Goal: Task Accomplishment & Management: Use online tool/utility

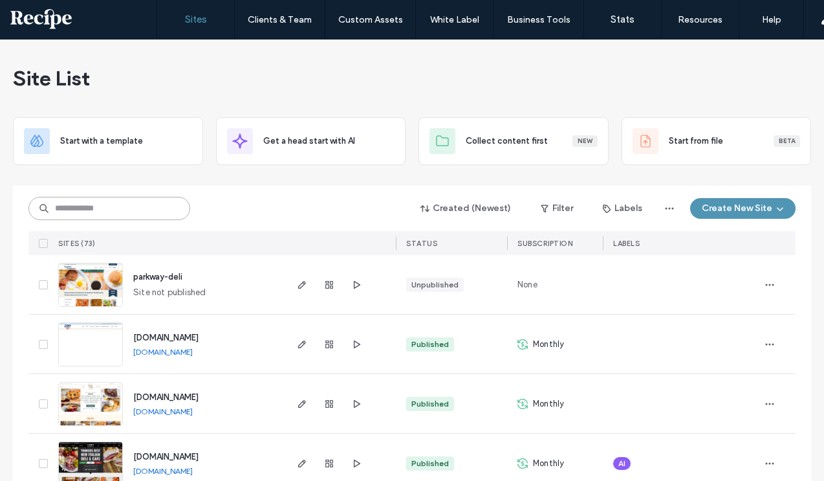
click at [124, 202] on input at bounding box center [109, 208] width 162 height 23
click at [297, 346] on icon "button" at bounding box center [302, 344] width 10 height 10
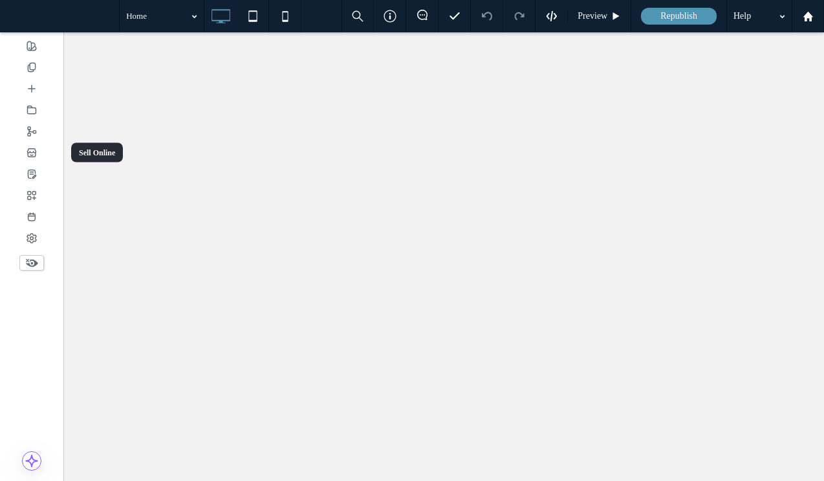
click at [40, 159] on div at bounding box center [31, 152] width 63 height 21
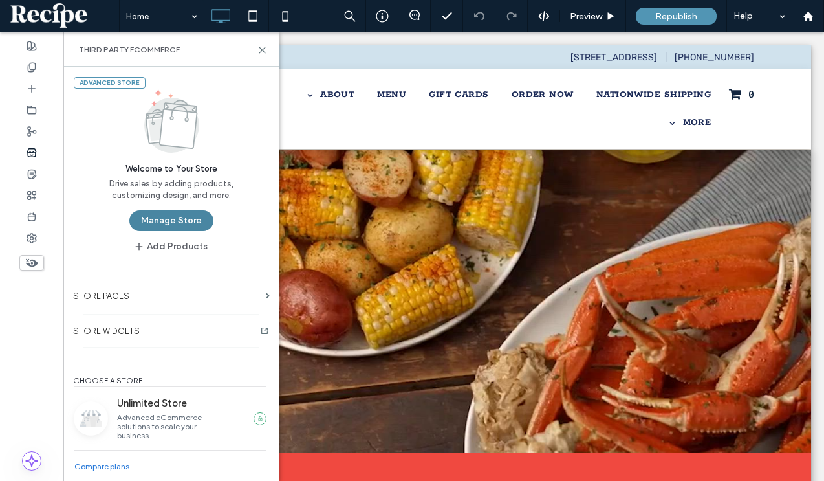
click at [139, 215] on button "Manage Store" at bounding box center [171, 220] width 84 height 21
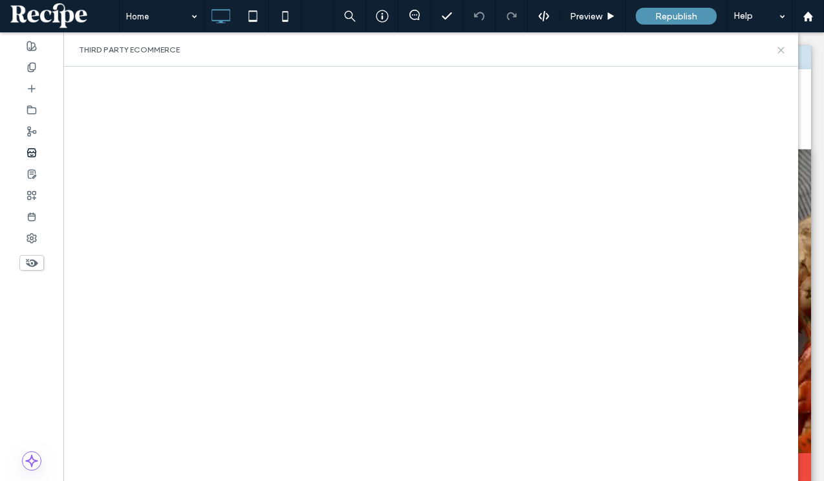
click at [783, 48] on use at bounding box center [781, 50] width 6 height 6
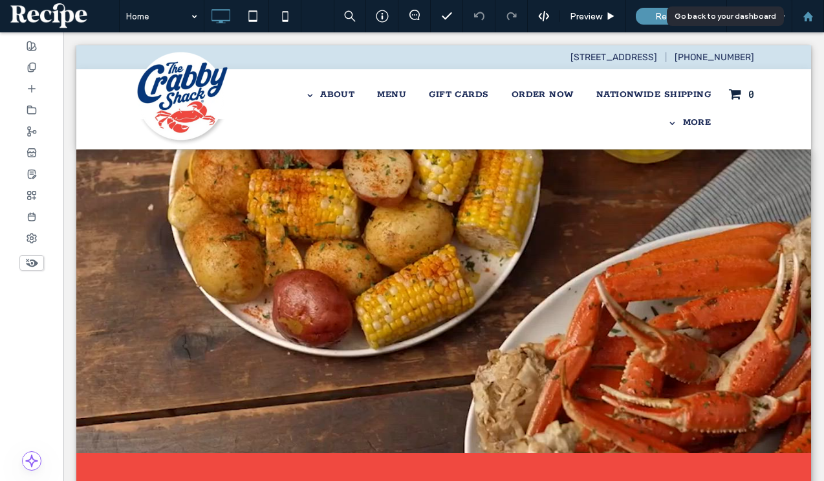
click at [806, 20] on use at bounding box center [808, 16] width 10 height 10
